Goal: Task Accomplishment & Management: Use online tool/utility

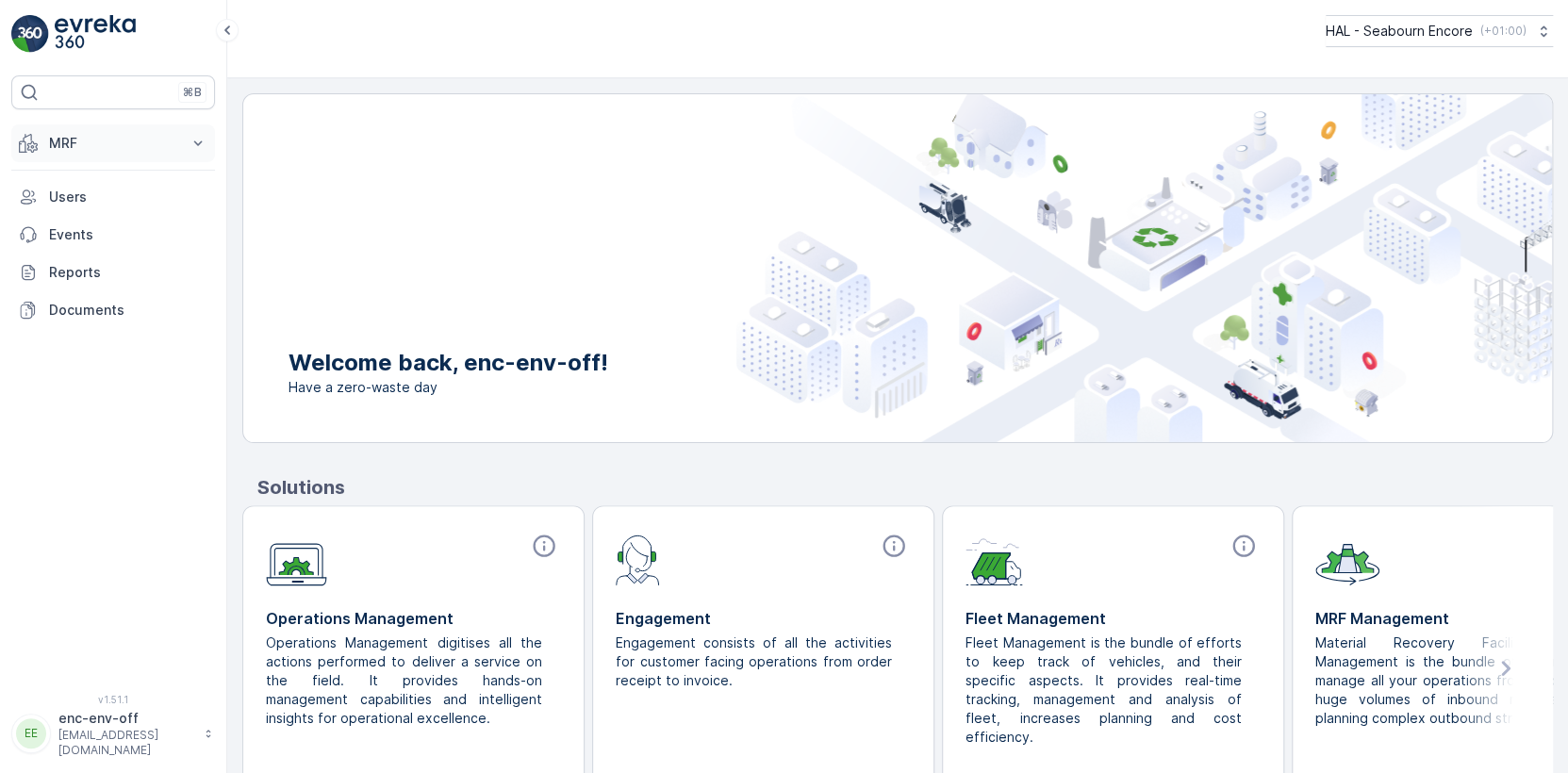
click at [120, 145] on p "MRF" at bounding box center [113, 143] width 128 height 19
click at [77, 199] on p "Offloads" at bounding box center [75, 202] width 55 height 19
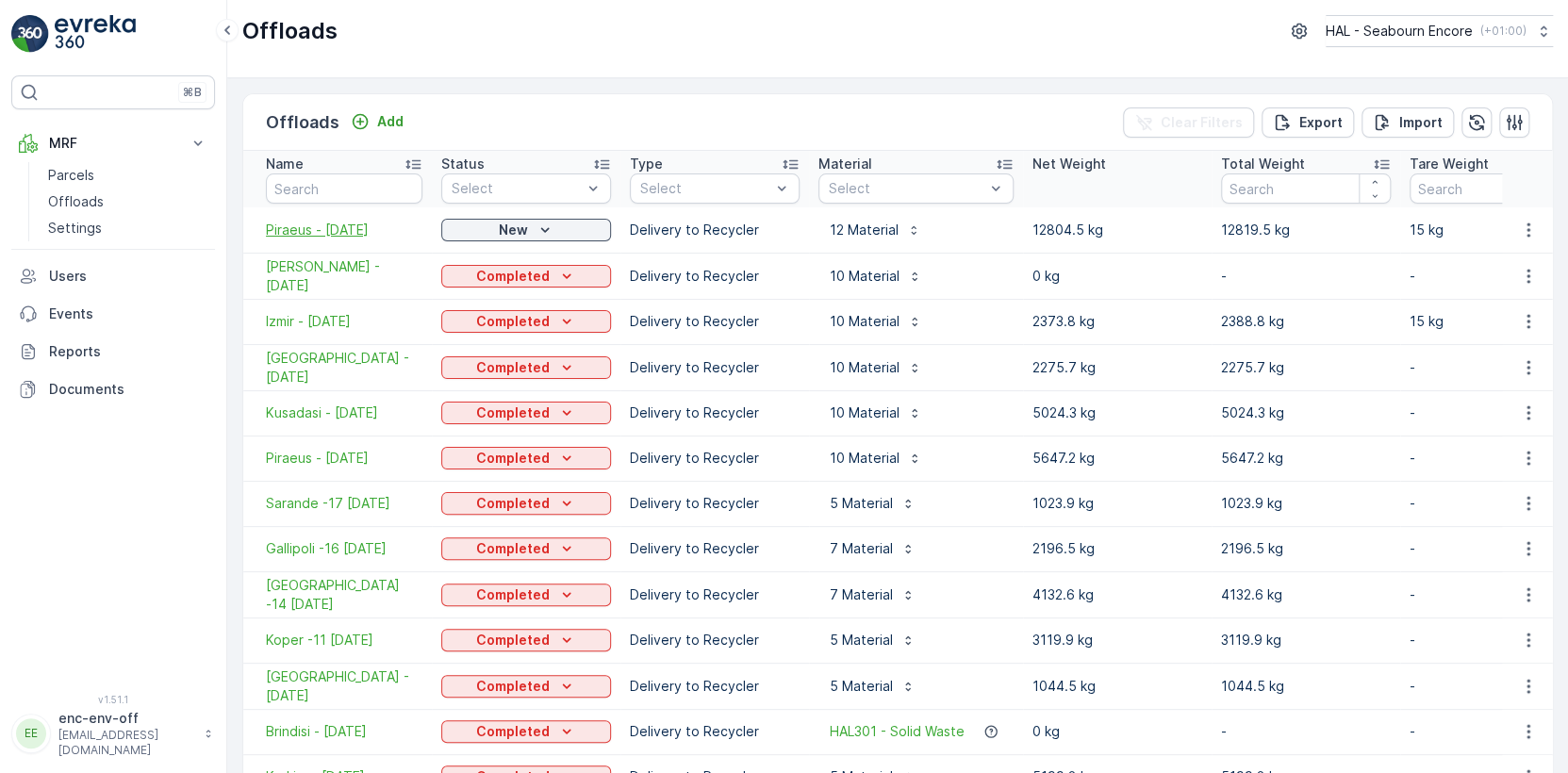
click at [351, 227] on span "Piraeus - [DATE]" at bounding box center [344, 230] width 157 height 19
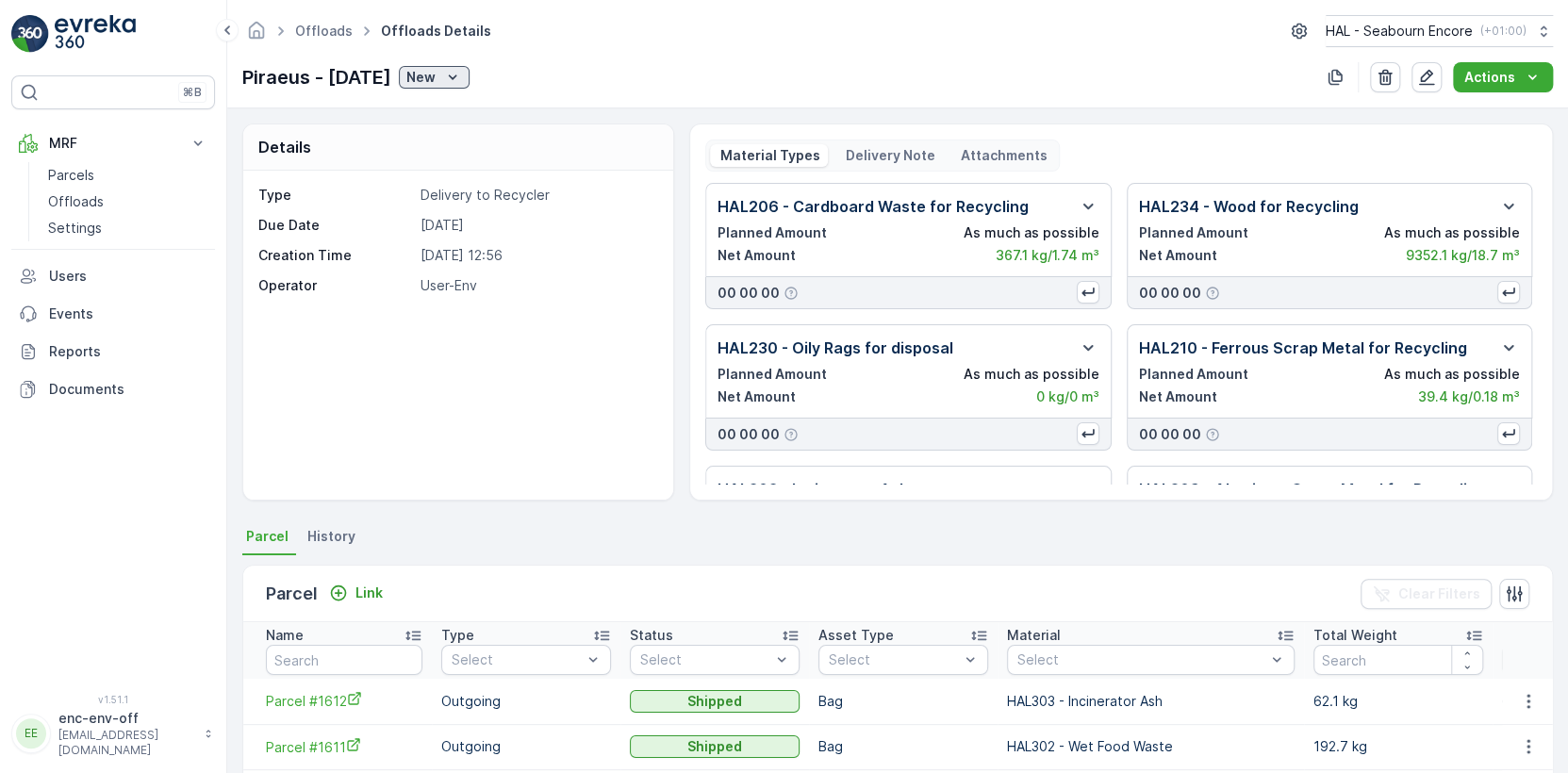
click at [436, 77] on p "New" at bounding box center [420, 77] width 30 height 19
click at [449, 132] on span "Completed" at bounding box center [461, 132] width 71 height 19
click at [69, 197] on p "Offloads" at bounding box center [75, 202] width 55 height 19
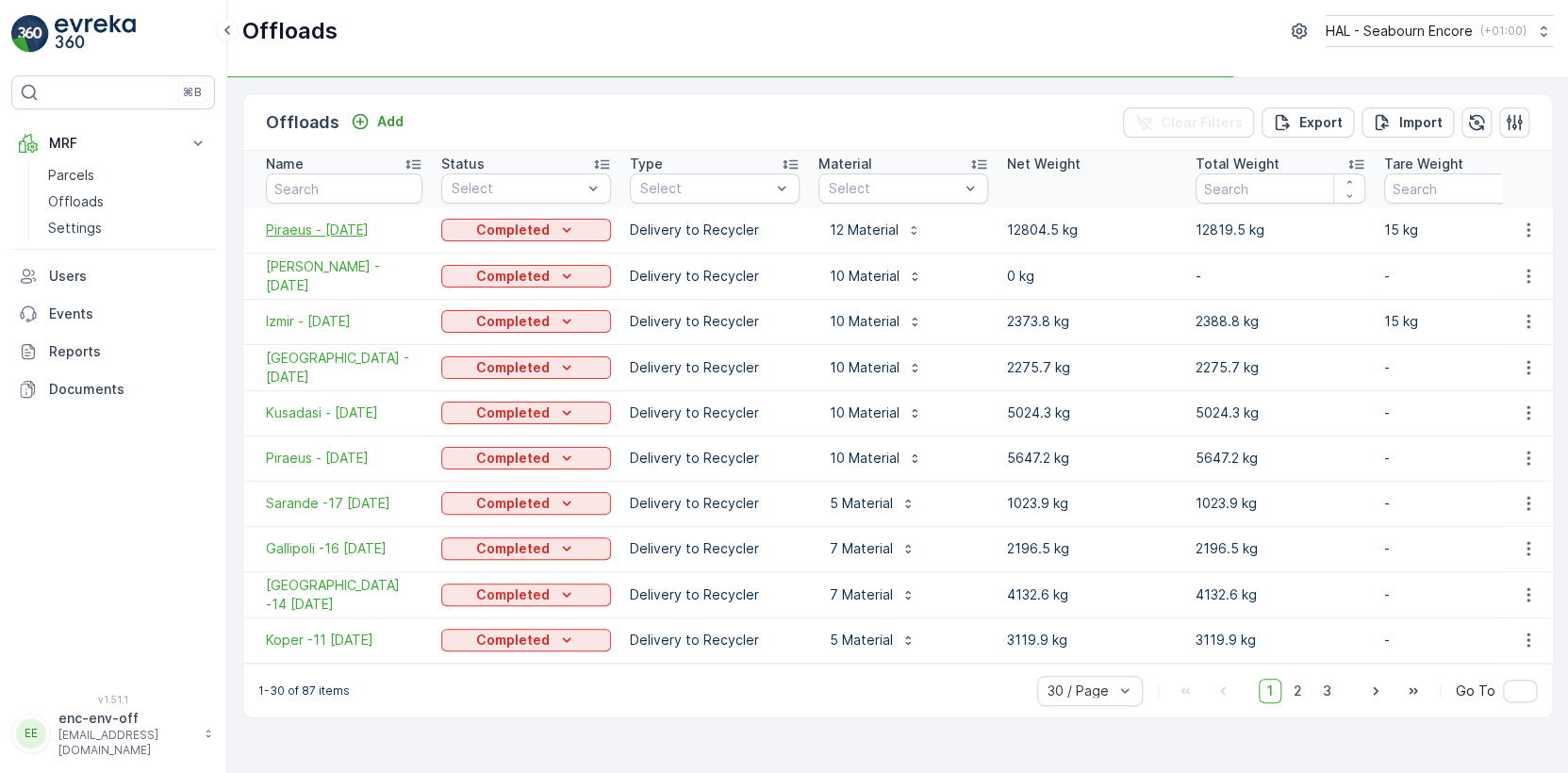
click at [315, 231] on span "Piraeus - [DATE]" at bounding box center [344, 230] width 157 height 19
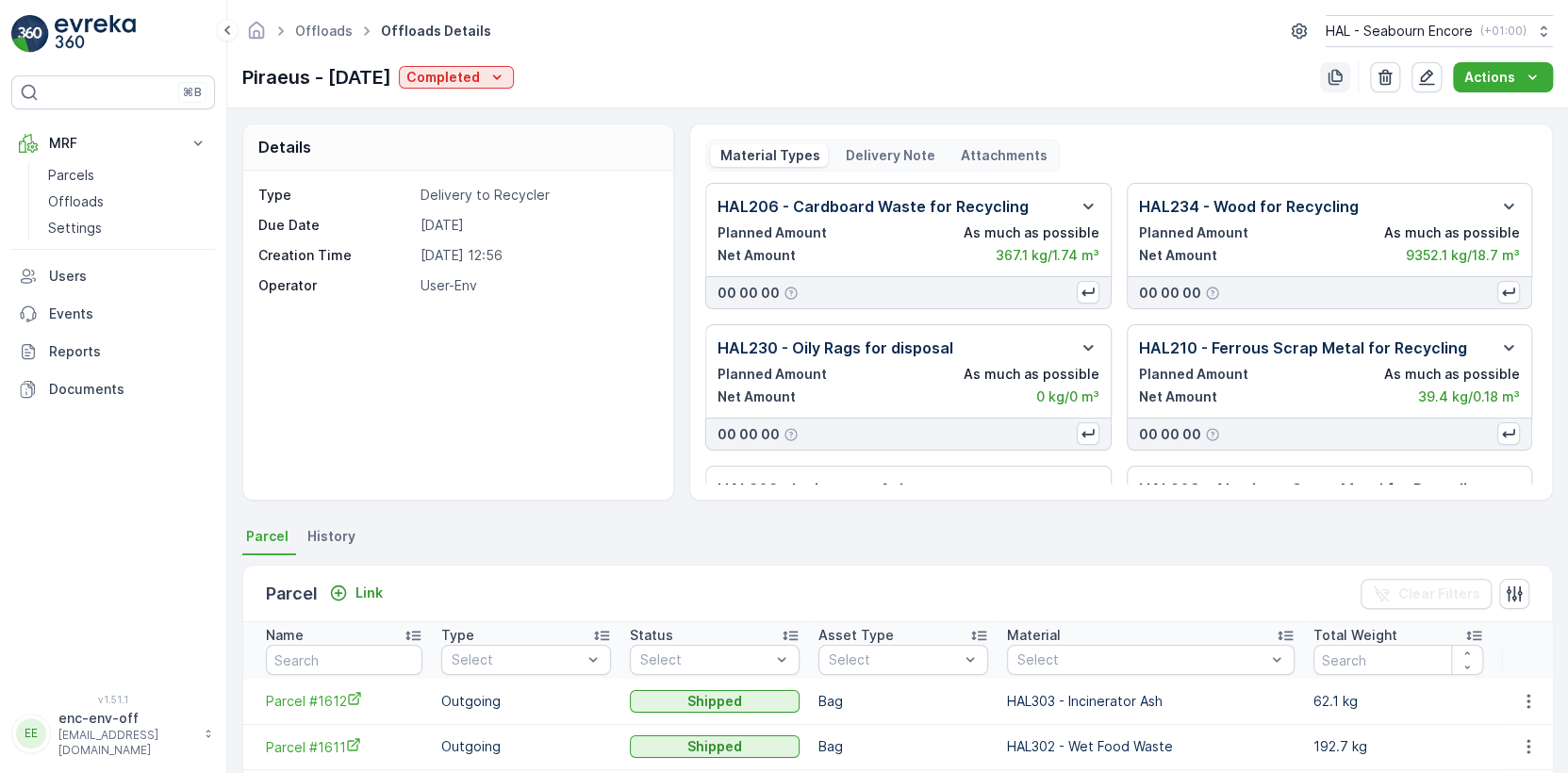
click at [1338, 75] on icon "button" at bounding box center [1336, 77] width 19 height 19
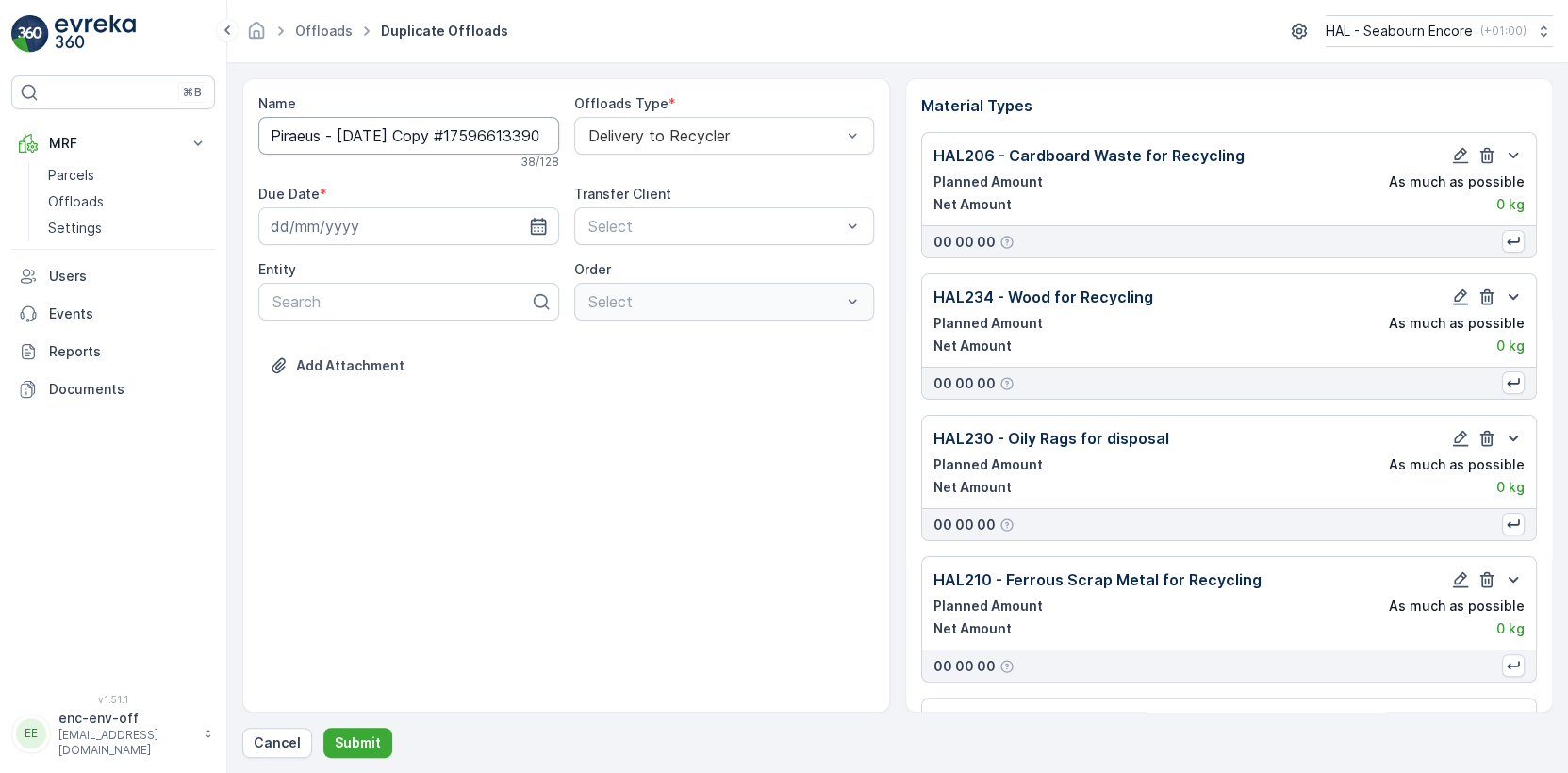
click at [322, 135] on input "Piraeus - [DATE] Copy #1759661339046" at bounding box center [408, 135] width 301 height 37
click at [366, 135] on input "[GEOGRAPHIC_DATA] - [DATE] Copy #1759661339046" at bounding box center [408, 135] width 301 height 37
click at [417, 130] on input "[GEOGRAPHIC_DATA] - [DATE] Copy #1759661339046" at bounding box center [408, 135] width 301 height 37
type input "[GEOGRAPHIC_DATA] - [DATE]"
click at [536, 232] on icon "button" at bounding box center [539, 230] width 19 height 19
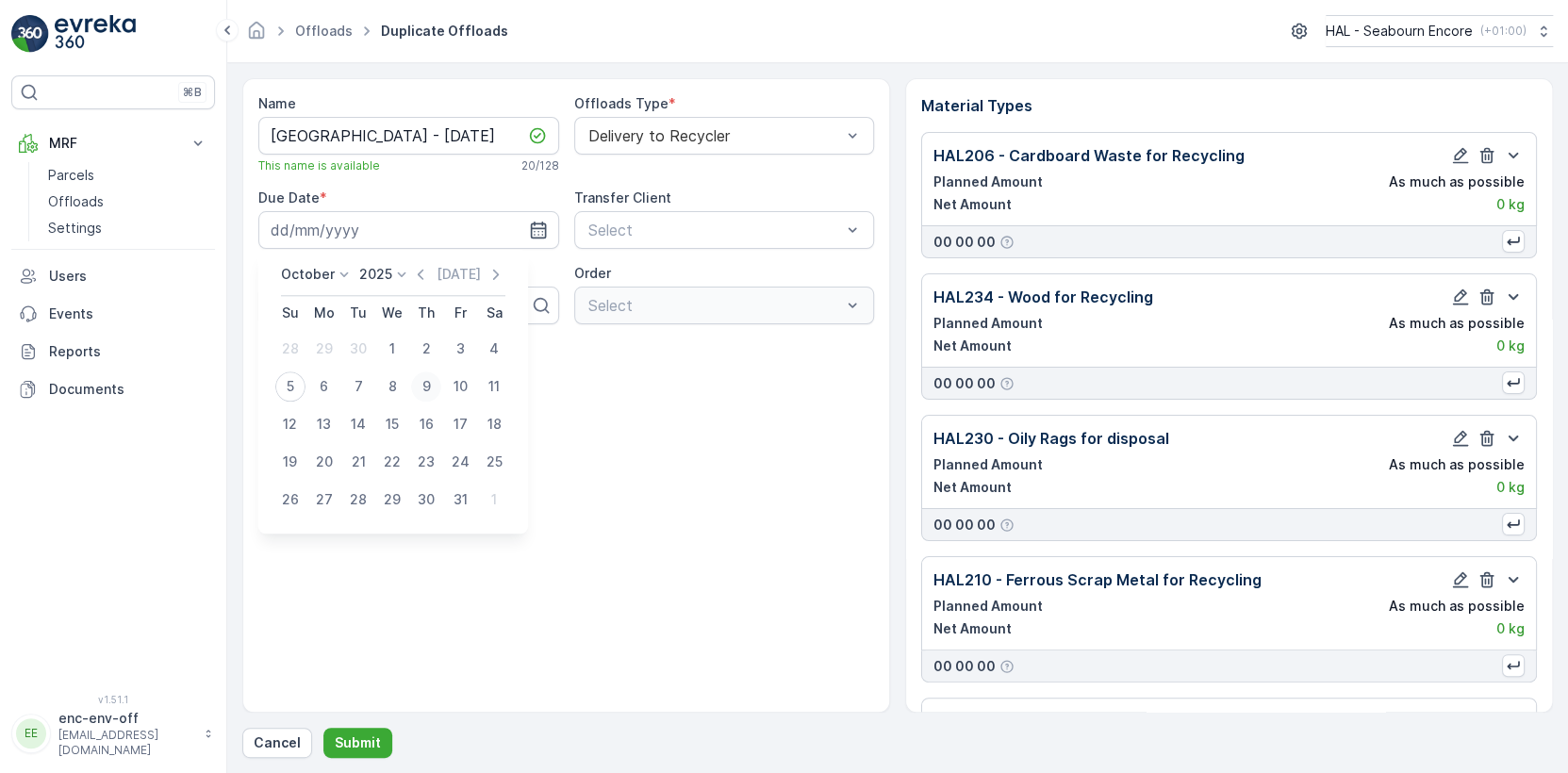
click at [425, 391] on div "9" at bounding box center [426, 387] width 31 height 31
type input "[DATE]"
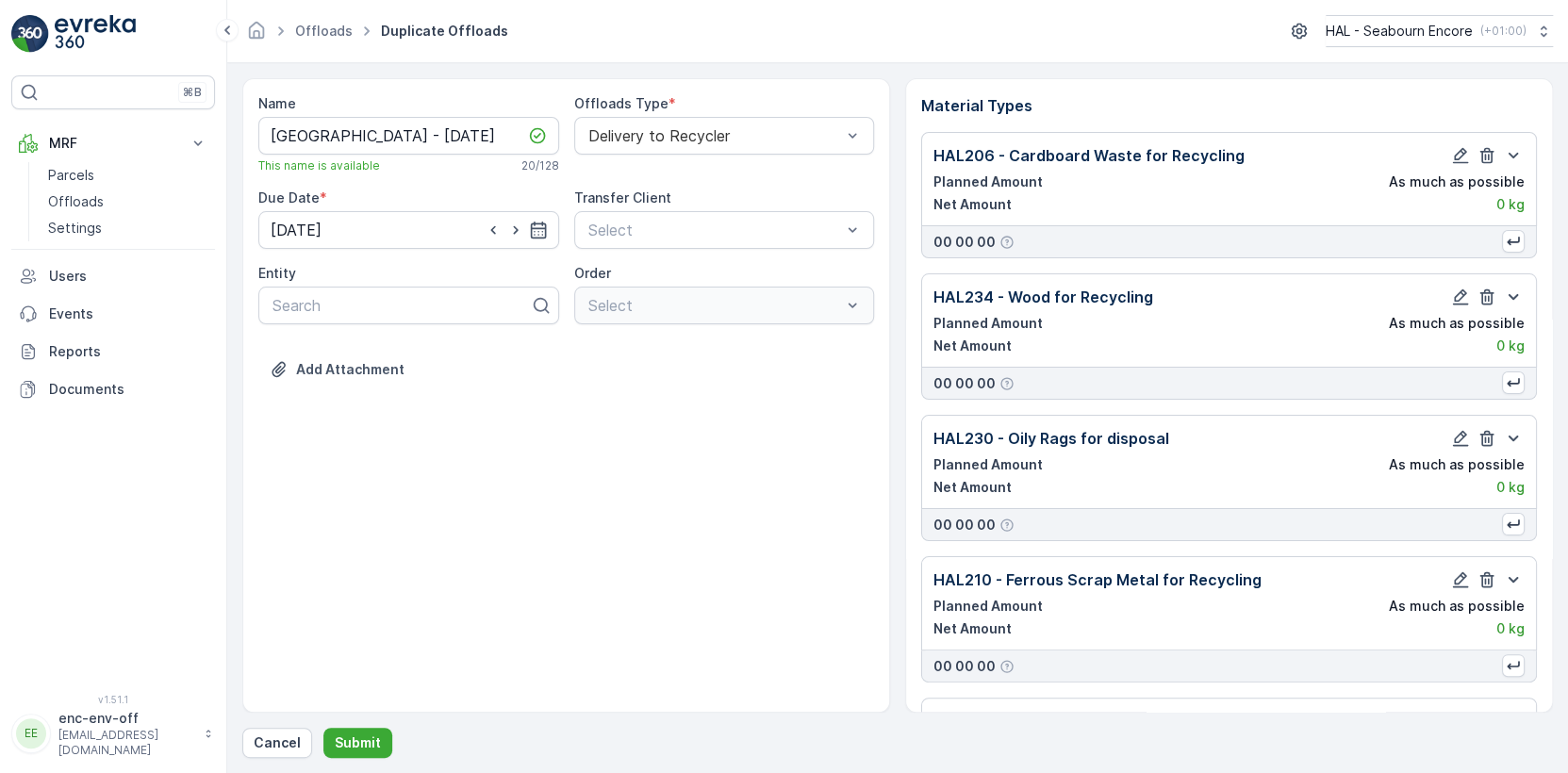
click at [610, 496] on div "Name [GEOGRAPHIC_DATA] - [DATE] This name is available 20 / 128 Offloads Type *…" at bounding box center [567, 396] width 648 height 634
click at [360, 747] on p "Submit" at bounding box center [357, 743] width 46 height 19
